Goal: Task Accomplishment & Management: Manage account settings

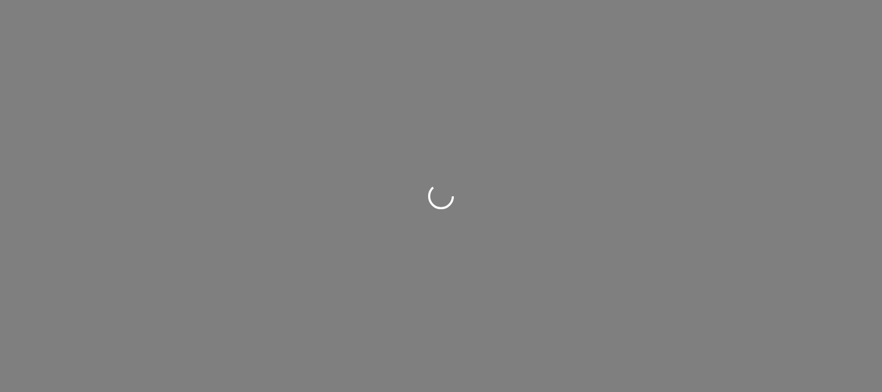
click at [365, 228] on div at bounding box center [441, 196] width 882 height 392
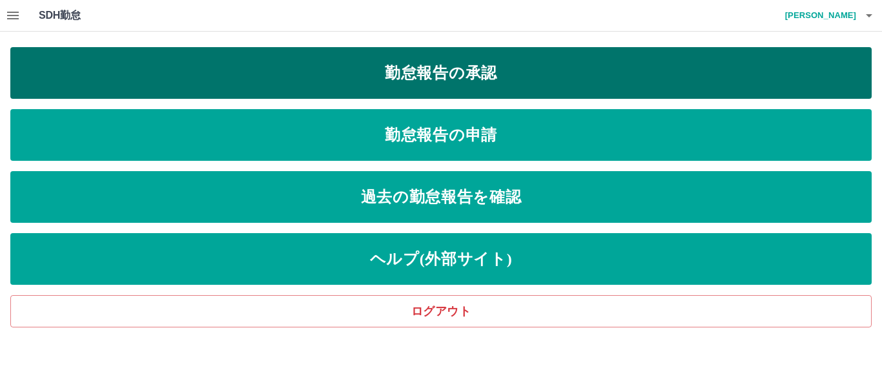
drag, startPoint x: 425, startPoint y: 110, endPoint x: 407, endPoint y: 81, distance: 34.2
click at [407, 81] on div "勤怠報告の承認 勤怠報告の申請 過去の勤怠報告を確認 ヘルプ(外部サイト) ログアウト" at bounding box center [440, 187] width 861 height 280
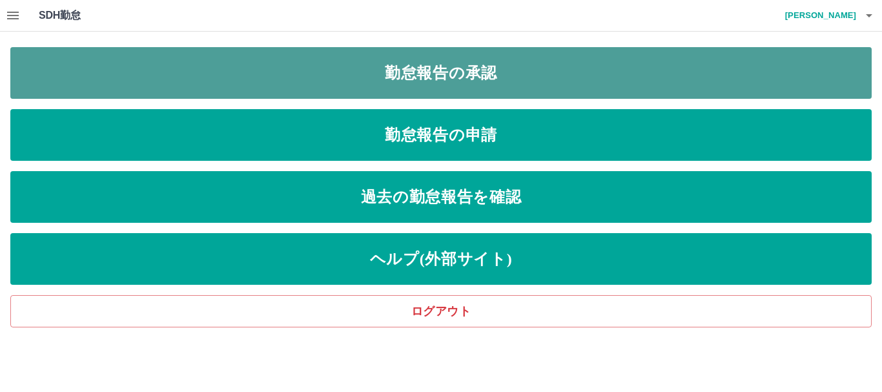
click at [102, 81] on link "勤怠報告の承認" at bounding box center [440, 73] width 861 height 52
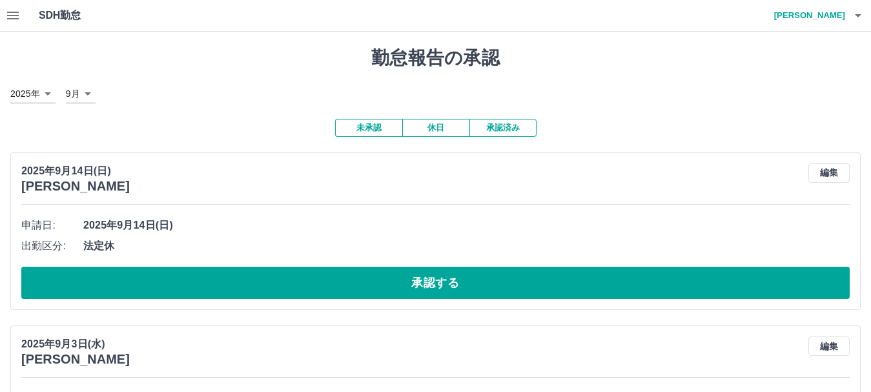
click at [485, 127] on button "承認済み" at bounding box center [502, 128] width 67 height 18
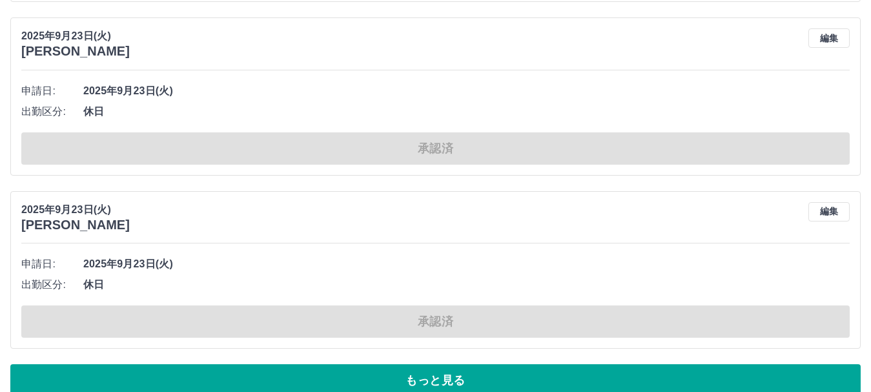
scroll to position [5874, 0]
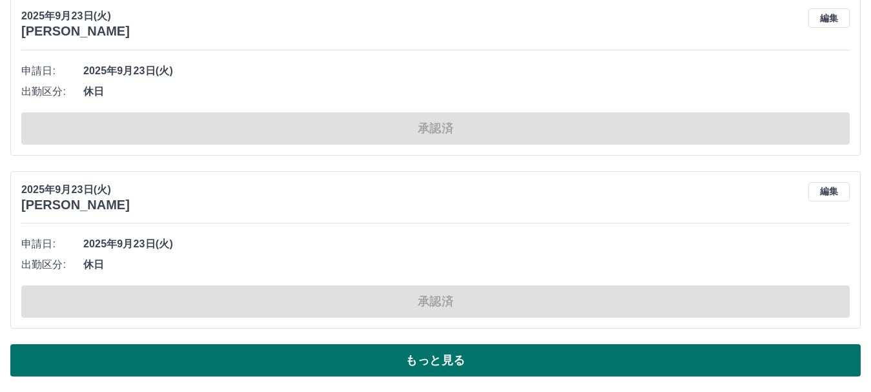
click at [275, 350] on button "もっと見る" at bounding box center [435, 360] width 850 height 32
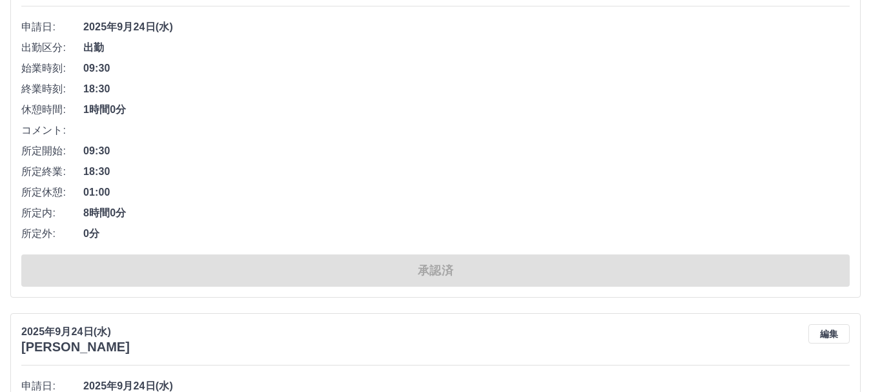
scroll to position [0, 0]
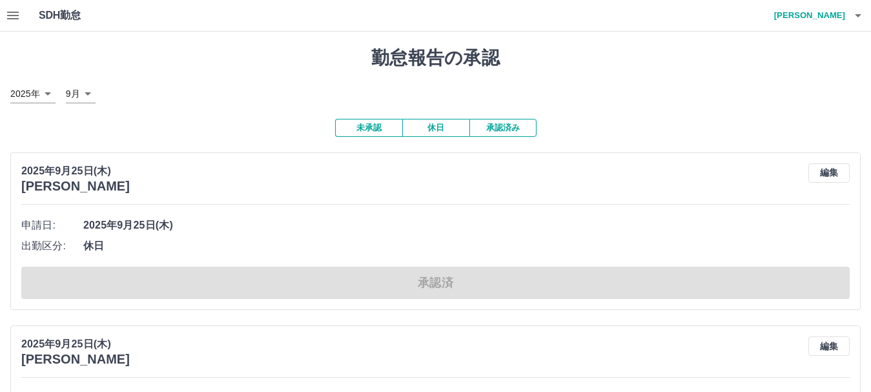
click at [380, 130] on button "未承認" at bounding box center [368, 128] width 67 height 18
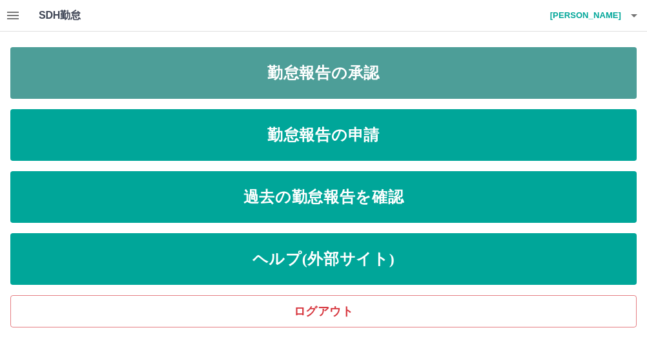
click at [269, 87] on link "勤怠報告の承認" at bounding box center [323, 73] width 626 height 52
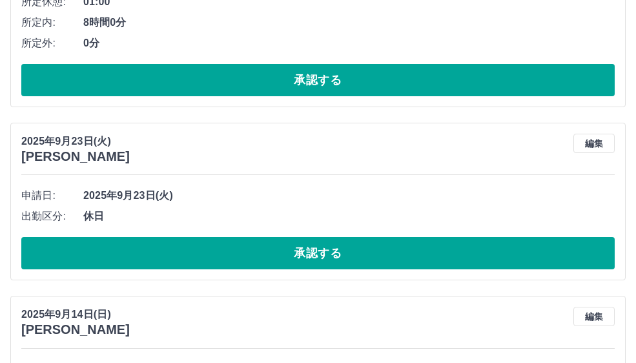
scroll to position [387, 0]
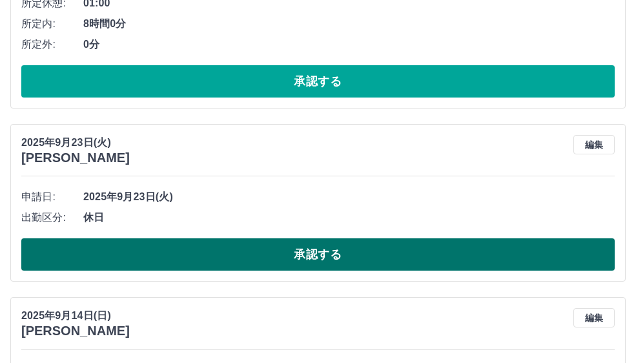
click at [258, 249] on button "承認する" at bounding box center [317, 254] width 593 height 32
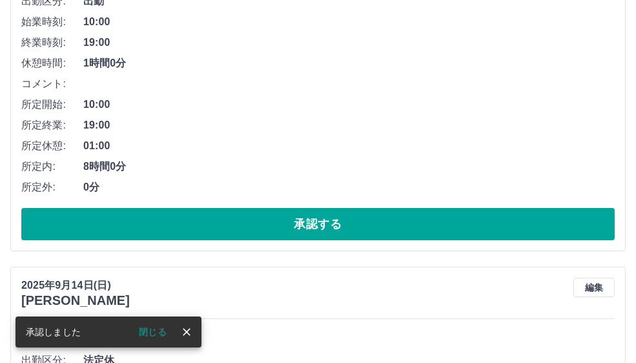
scroll to position [258, 0]
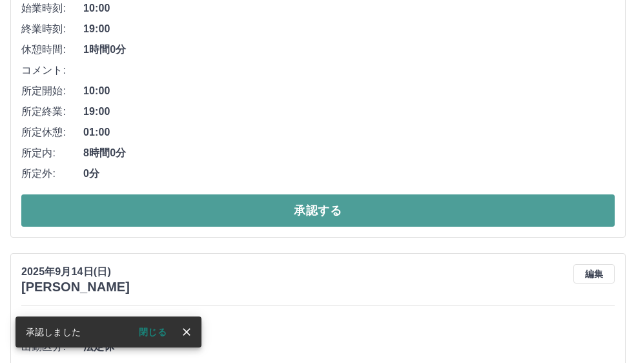
click at [345, 214] on button "承認する" at bounding box center [317, 210] width 593 height 32
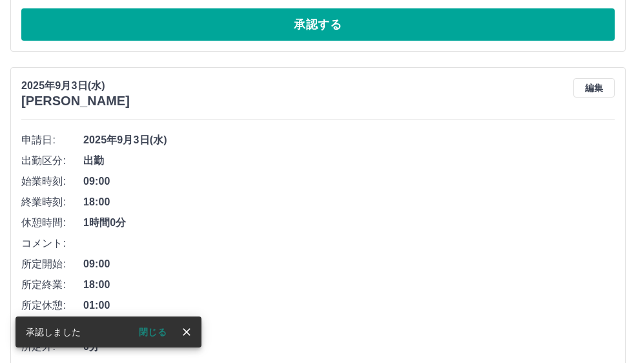
scroll to position [0, 0]
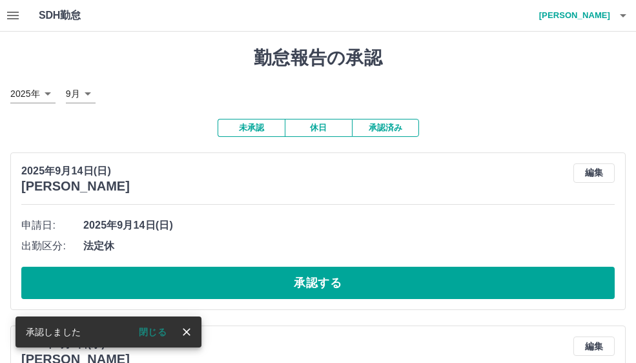
click at [486, 189] on div "2025年9月14日(日) 清野　隆広 編集" at bounding box center [317, 178] width 593 height 30
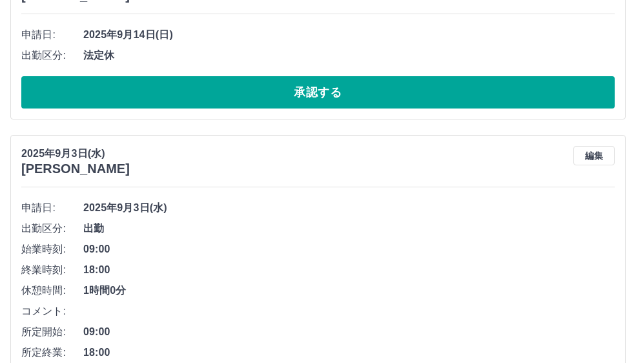
scroll to position [194, 0]
